Goal: Transaction & Acquisition: Purchase product/service

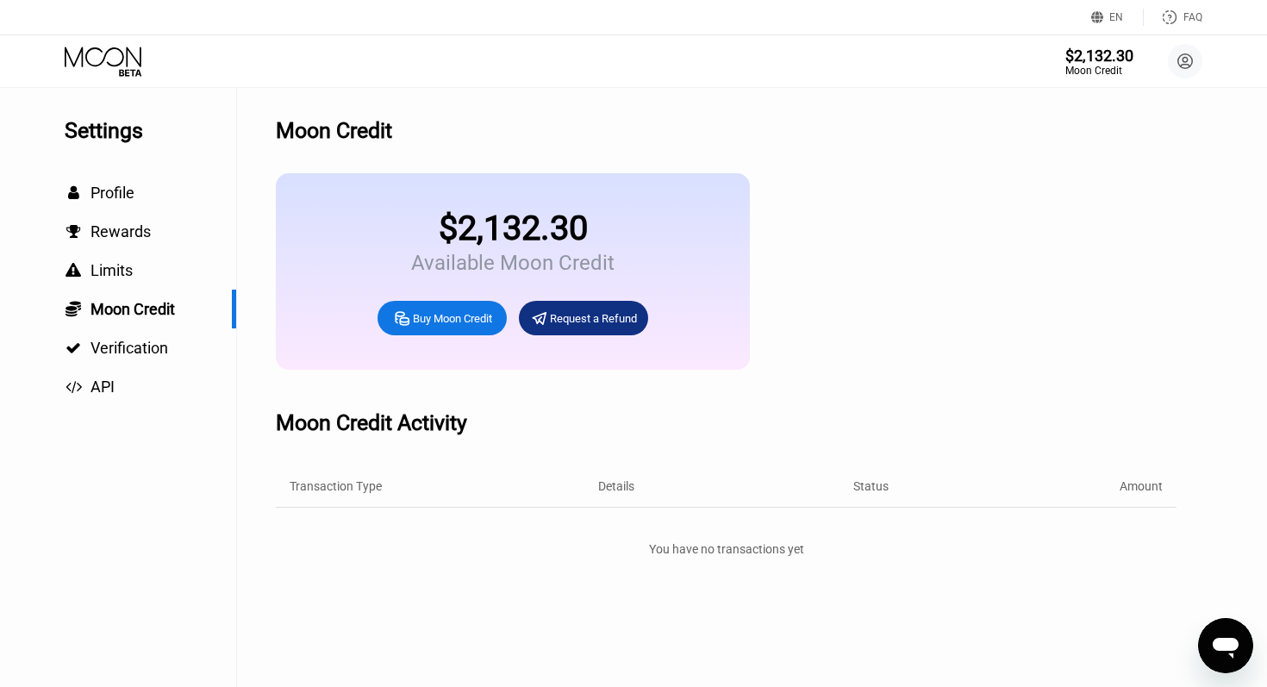
click at [447, 315] on div "Buy Moon Credit" at bounding box center [452, 318] width 79 height 15
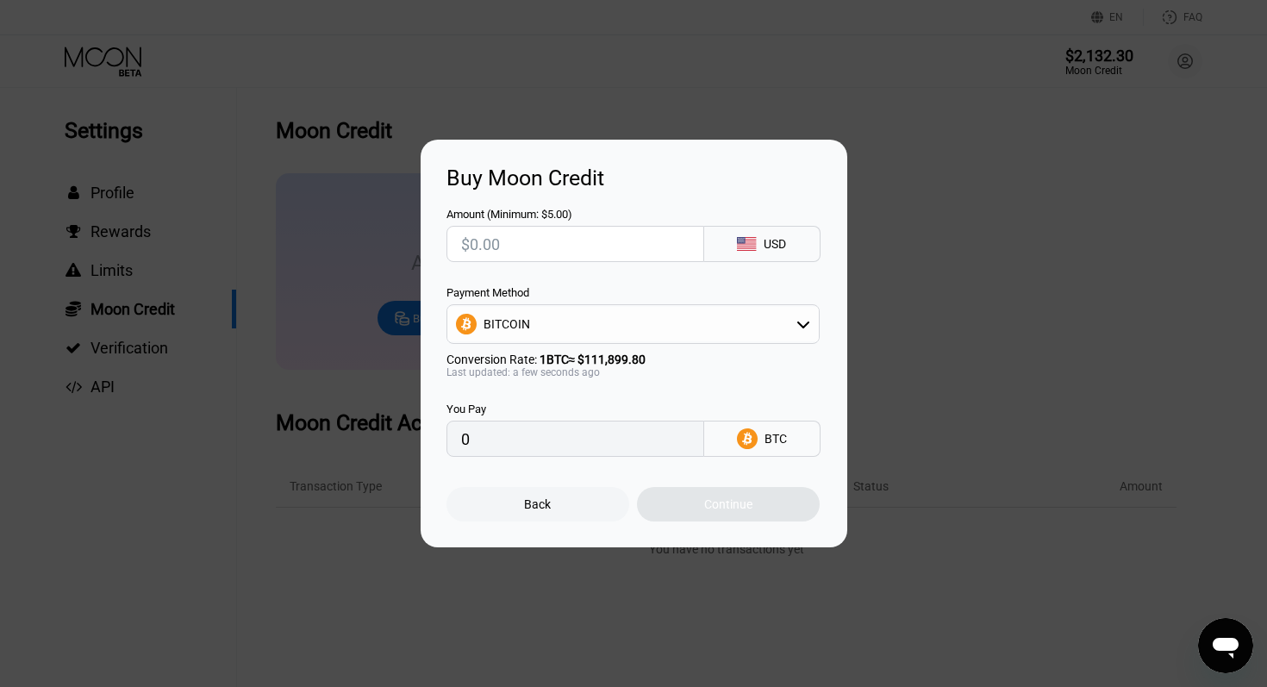
click at [506, 327] on div "BITCOIN" at bounding box center [507, 324] width 47 height 14
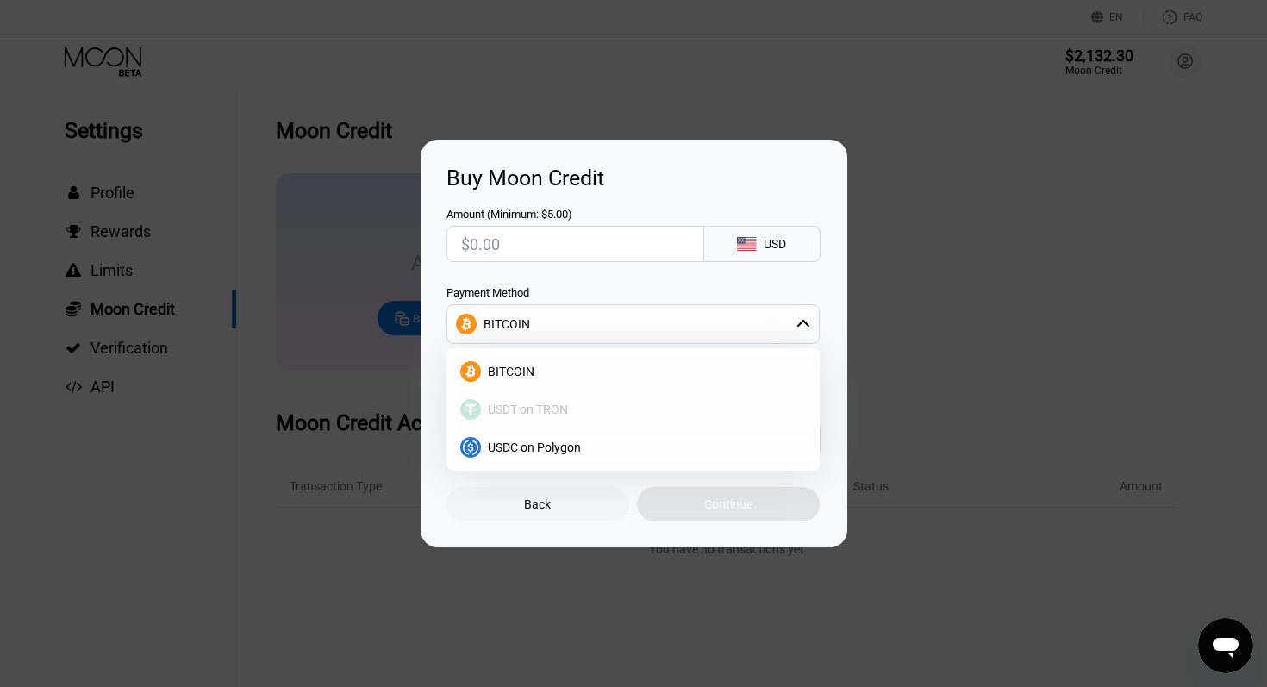
click at [502, 407] on span "USDT on TRON" at bounding box center [528, 410] width 80 height 14
type input "0.00"
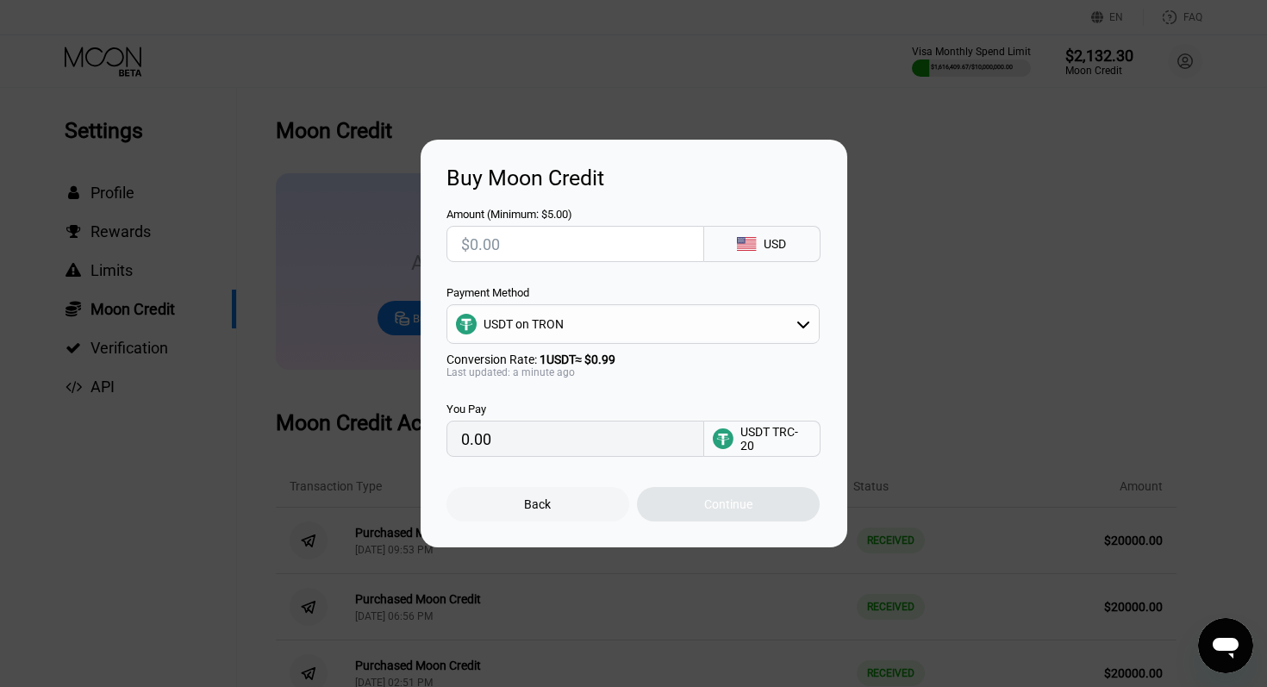
click at [540, 503] on div "Back" at bounding box center [537, 504] width 27 height 14
